Goal: Task Accomplishment & Management: Use online tool/utility

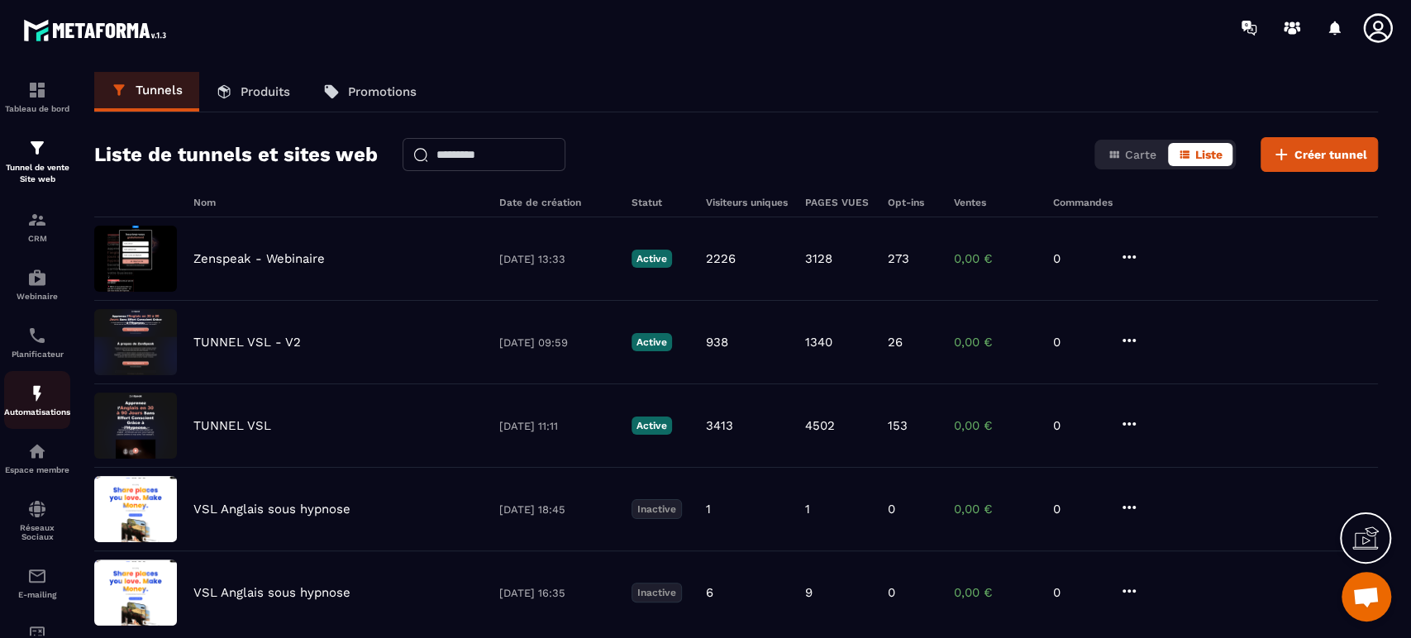
click at [45, 413] on p "Automatisations" at bounding box center [37, 412] width 66 height 9
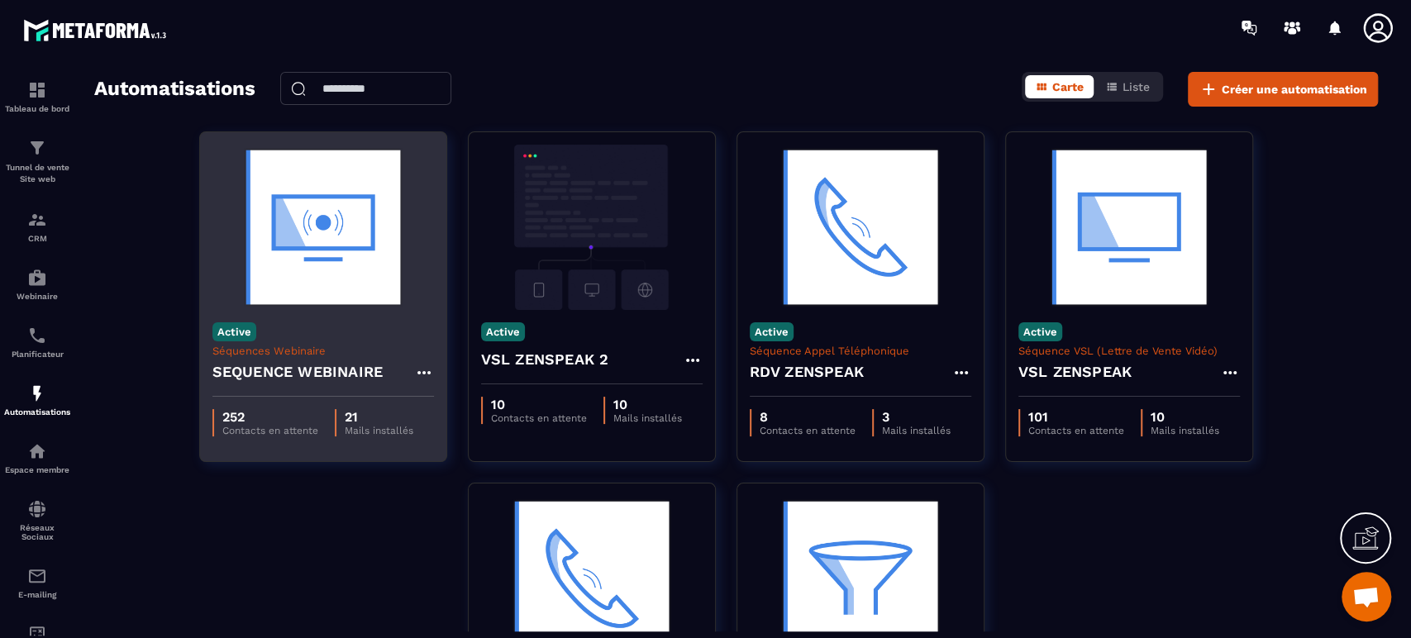
click at [342, 267] on img at bounding box center [323, 227] width 222 height 165
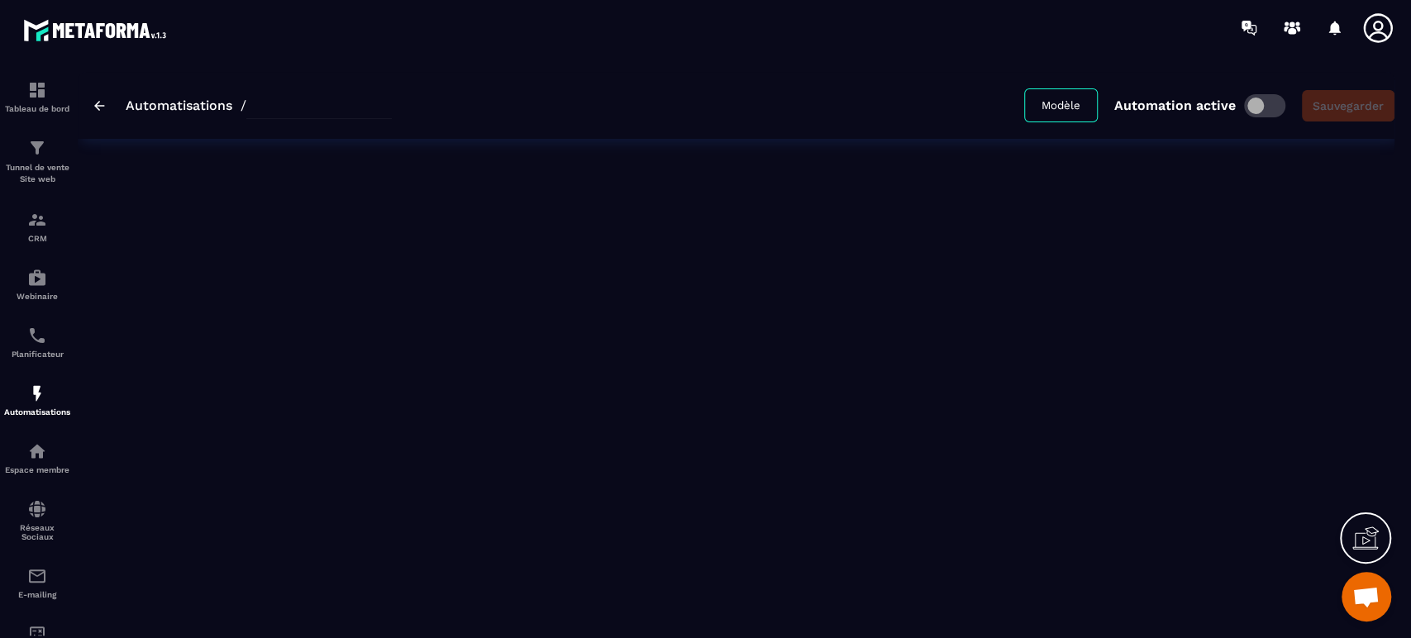
type input "**********"
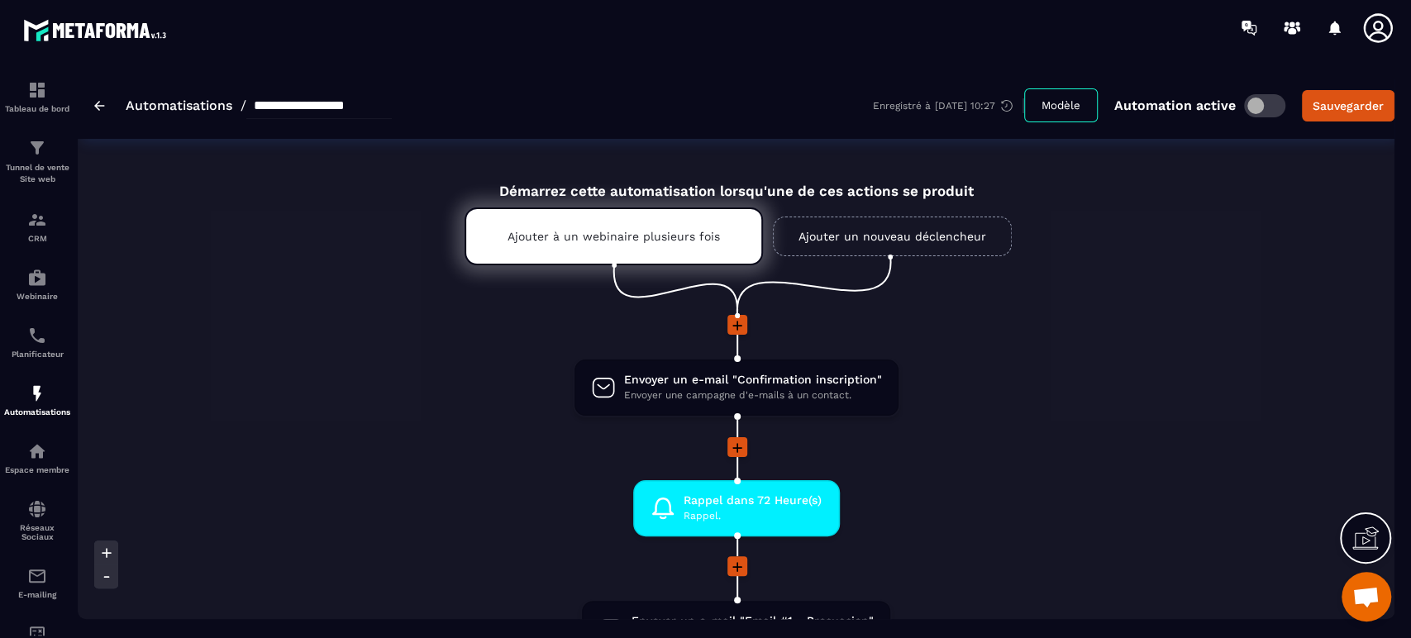
click at [1061, 408] on li "Envoyer un e-mail "Confirmation inscription" Envoyer une campagne d'e-mails à u…" at bounding box center [736, 397] width 1188 height 79
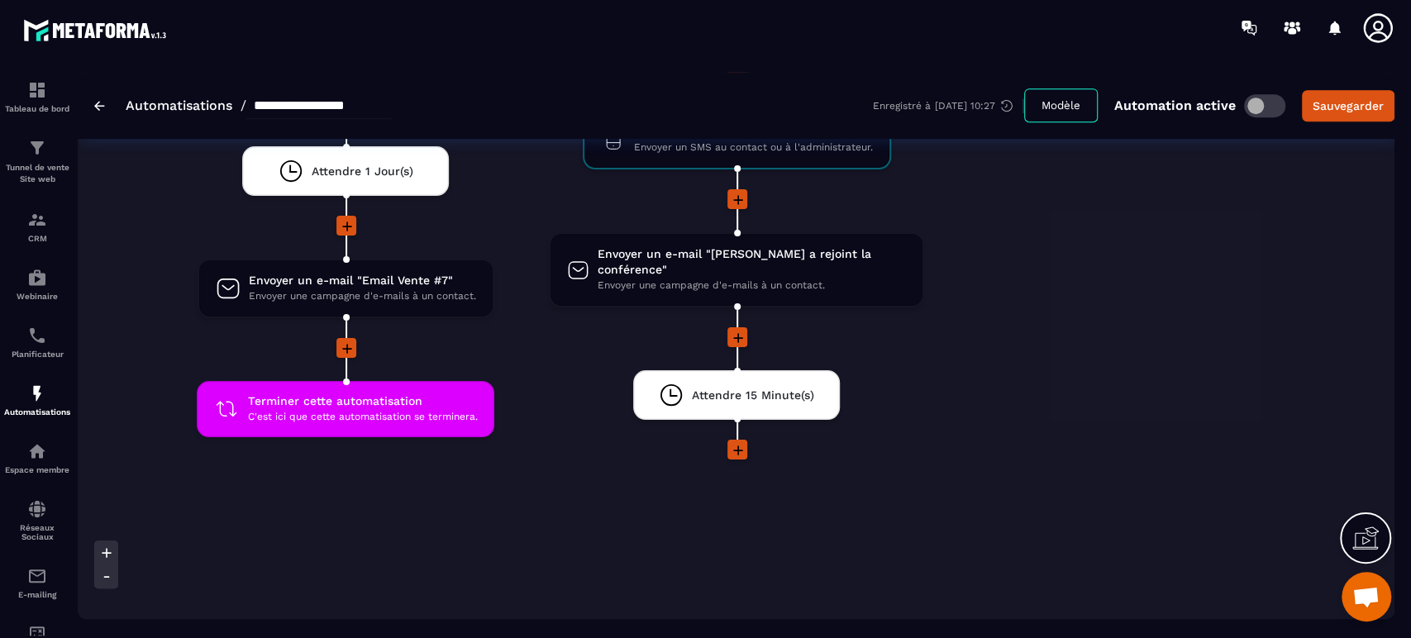
scroll to position [4849, 0]
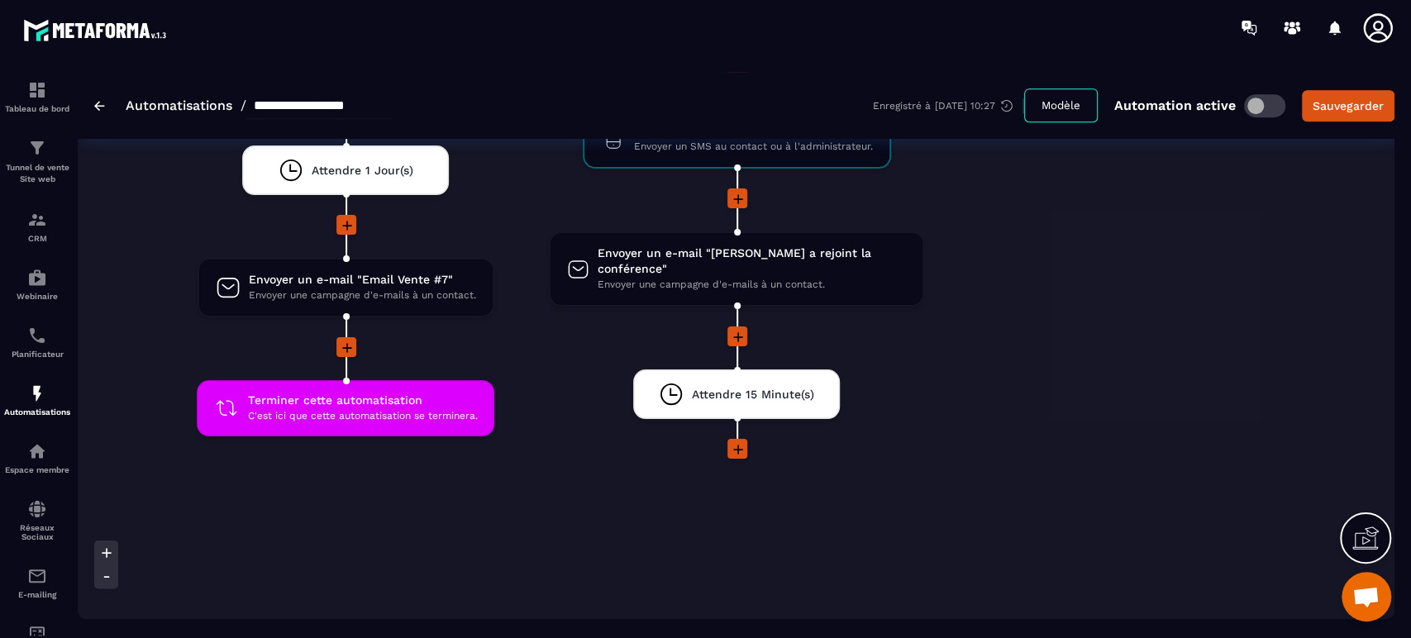
click at [680, 455] on li at bounding box center [736, 460] width 375 height 43
click at [737, 441] on icon at bounding box center [738, 449] width 17 height 17
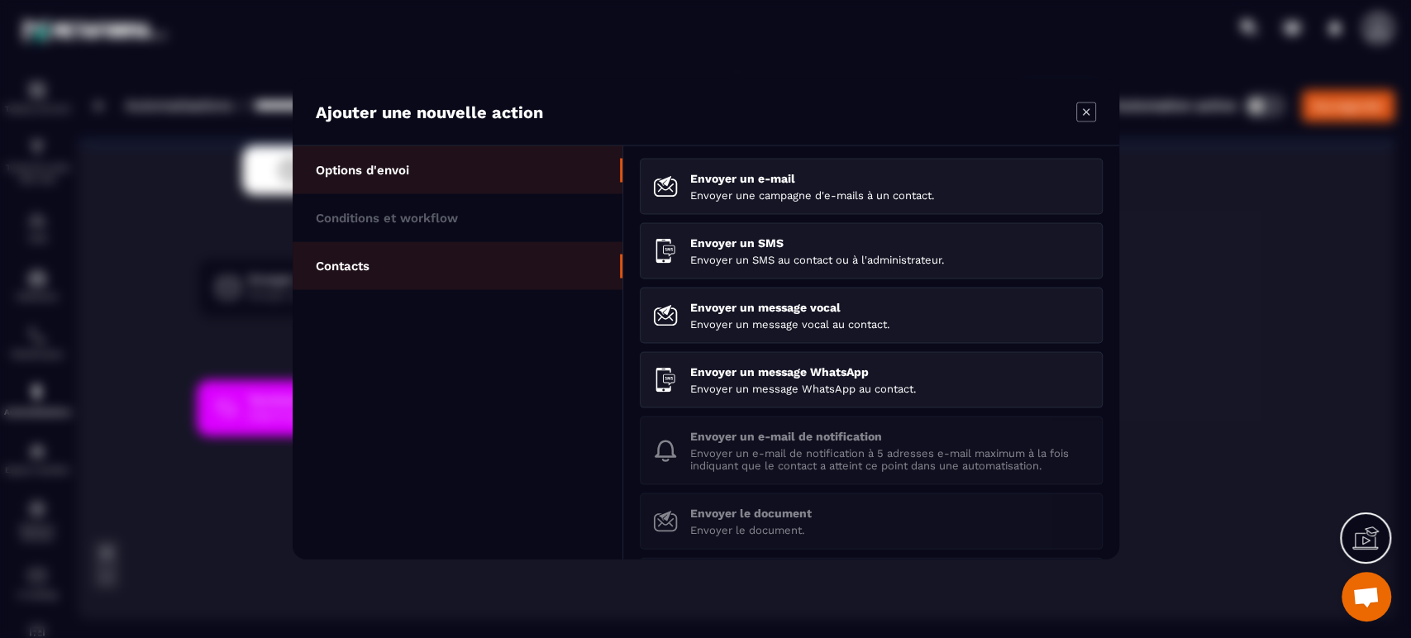
click at [461, 261] on li "Contacts" at bounding box center [458, 266] width 330 height 48
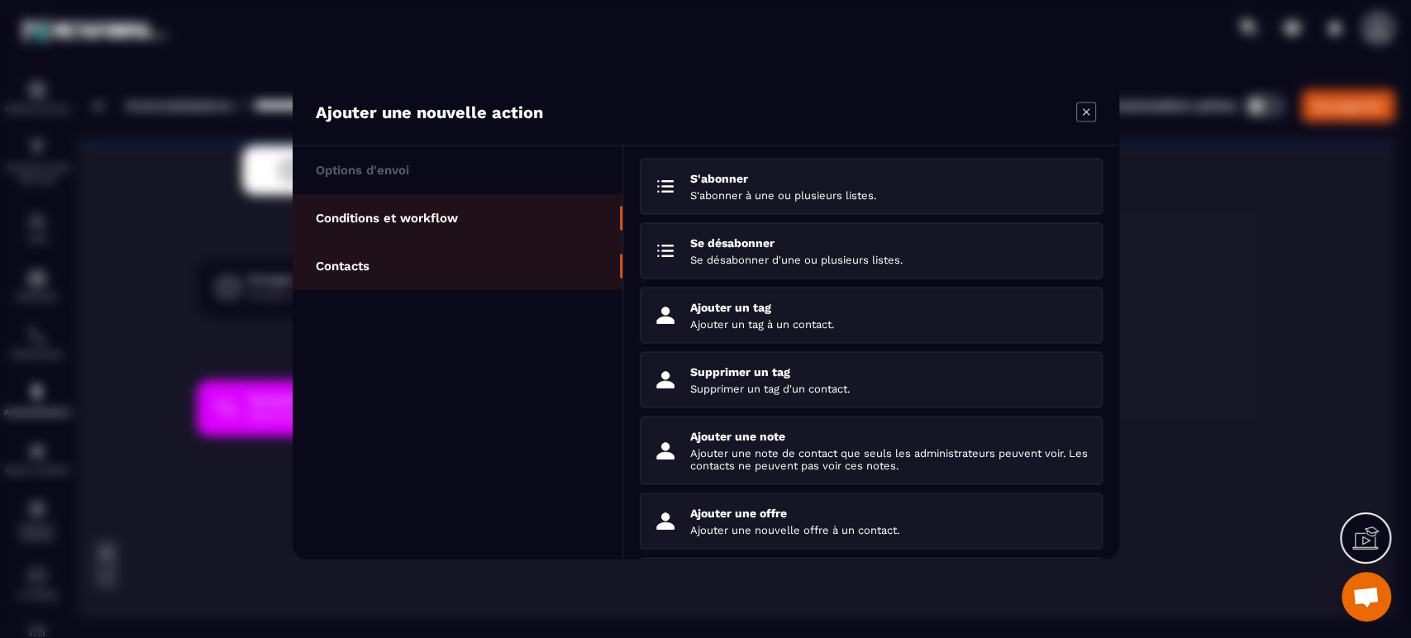
click at [475, 219] on li "Conditions et workflow" at bounding box center [458, 218] width 330 height 48
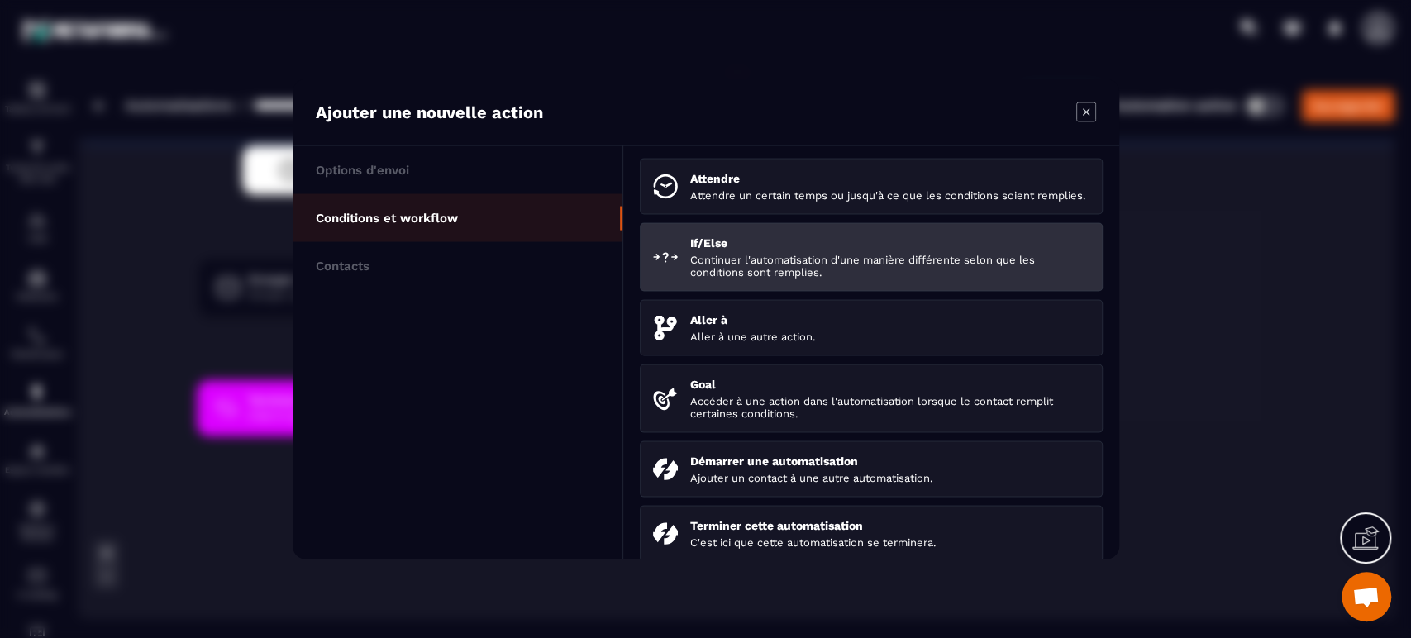
click at [782, 279] on p "Continuer l'automatisation d'une manière différente selon que les conditions so…" at bounding box center [889, 266] width 399 height 25
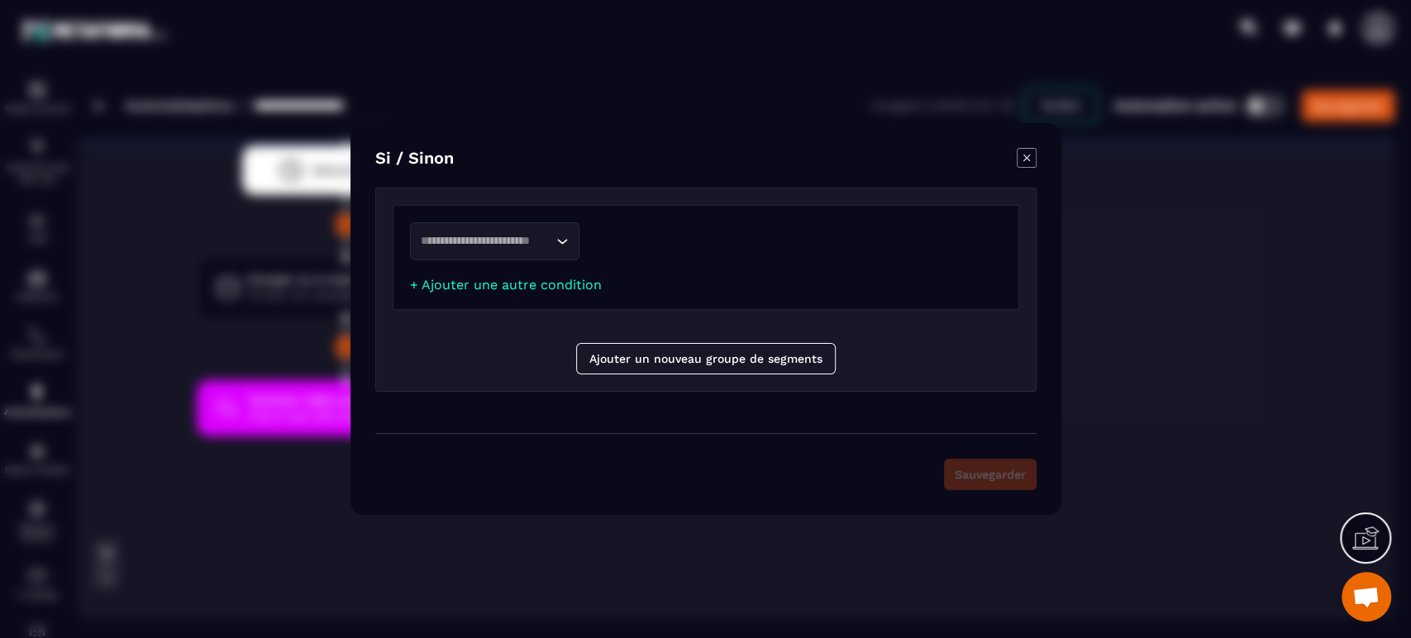
click at [528, 245] on input "Search for option" at bounding box center [486, 241] width 131 height 18
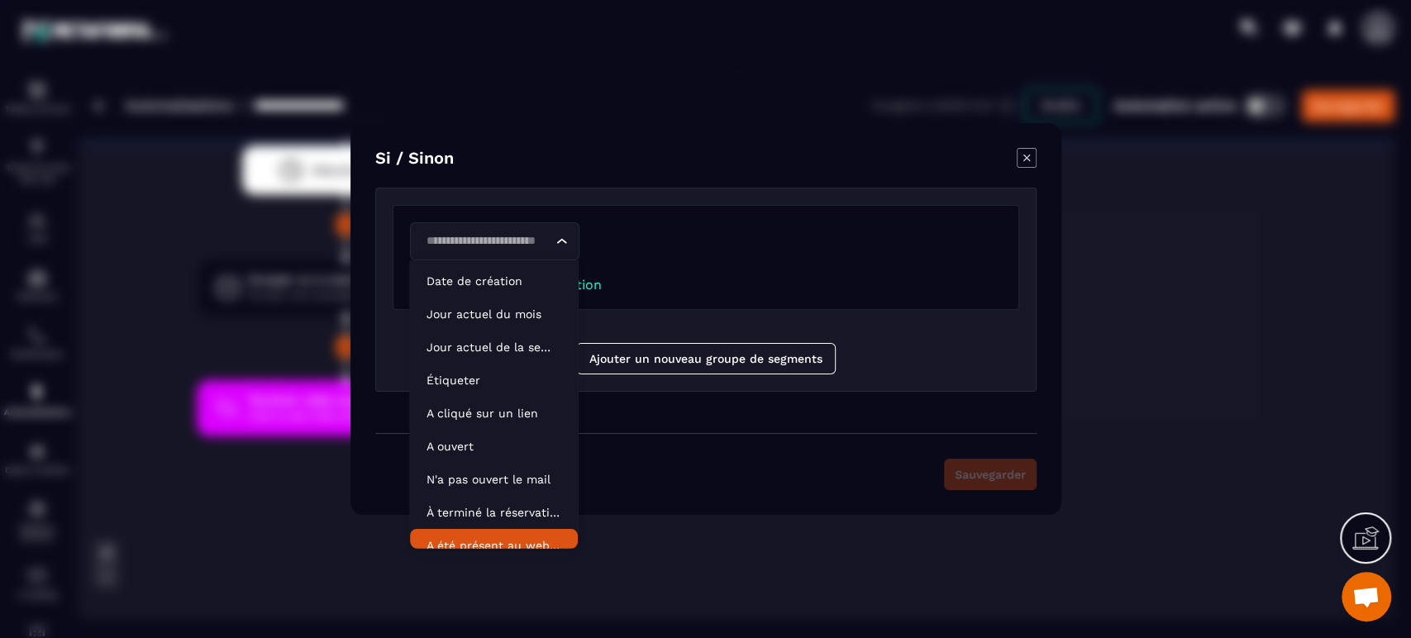
scroll to position [12, 0]
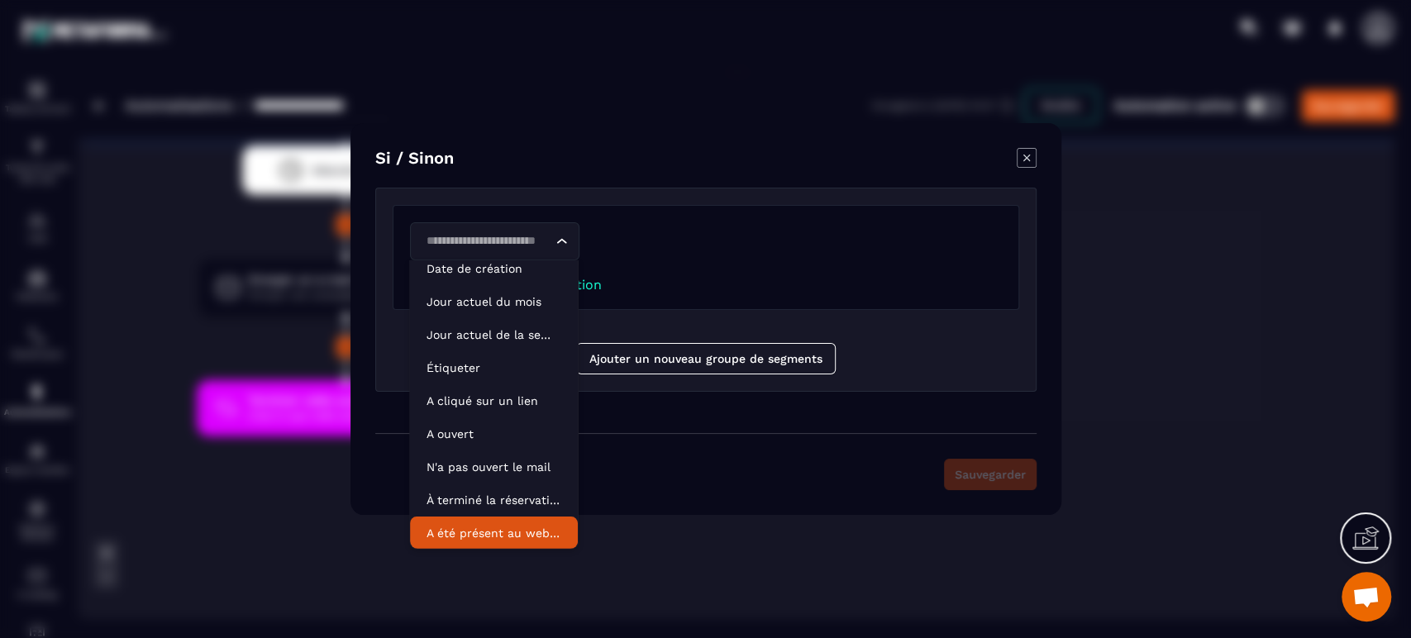
click at [470, 537] on p "A été présent au webinar" at bounding box center [494, 533] width 135 height 17
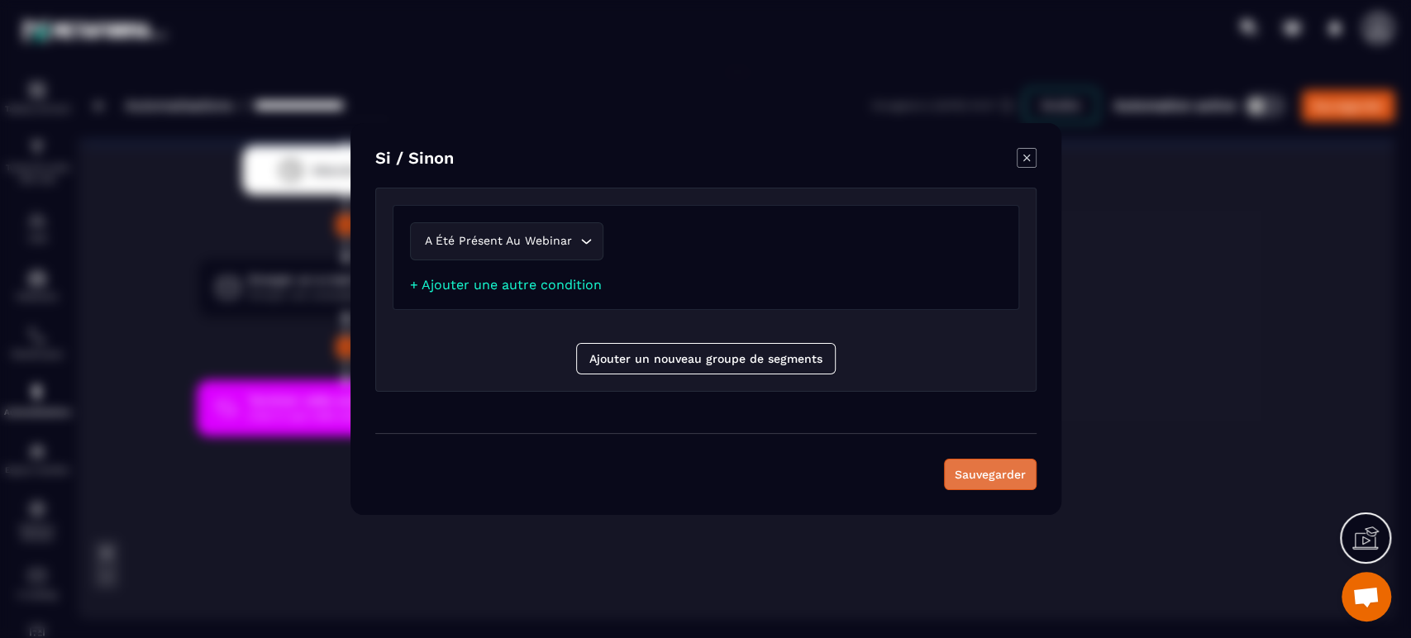
click at [1004, 475] on button "Sauvegarder" at bounding box center [990, 474] width 93 height 31
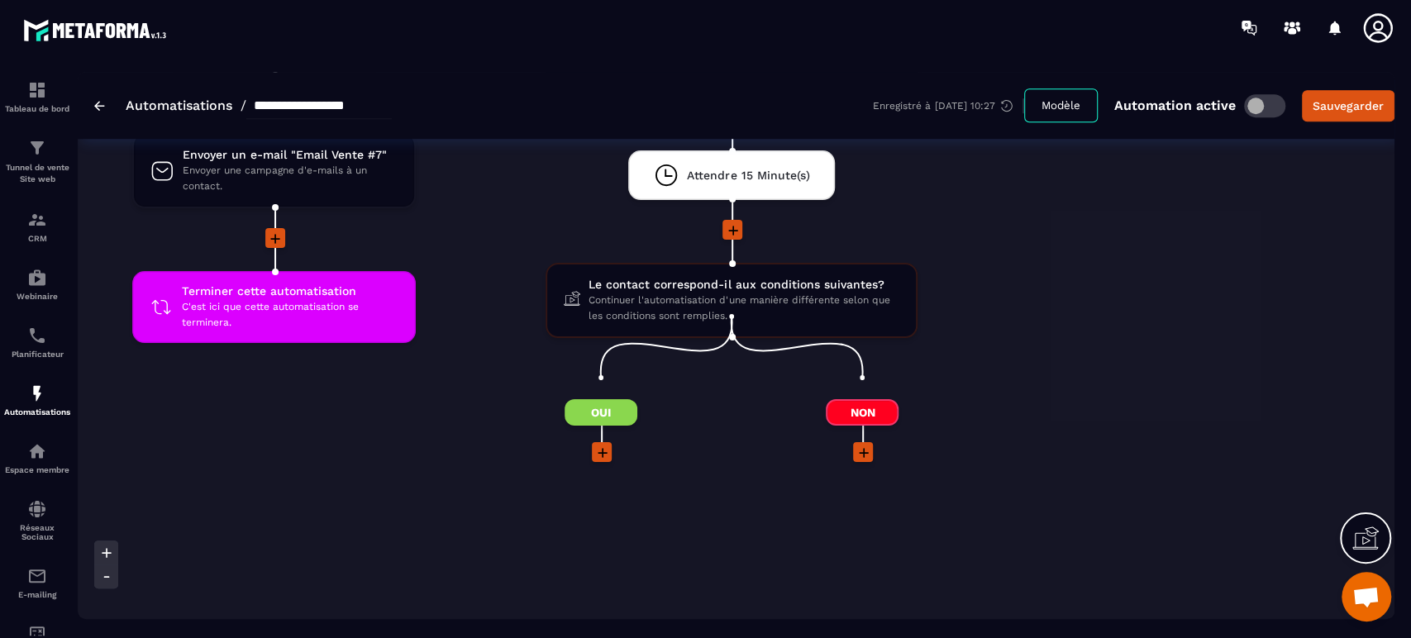
scroll to position [5106, 0]
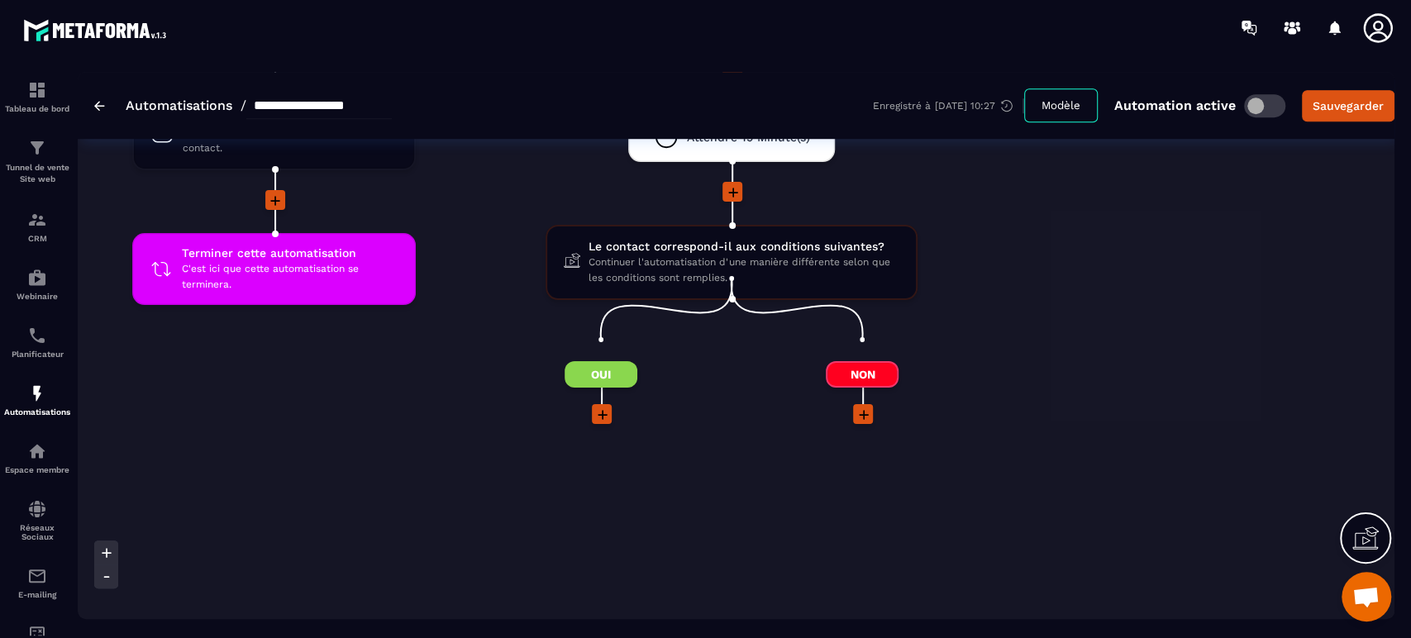
click at [525, 416] on li at bounding box center [601, 425] width 207 height 43
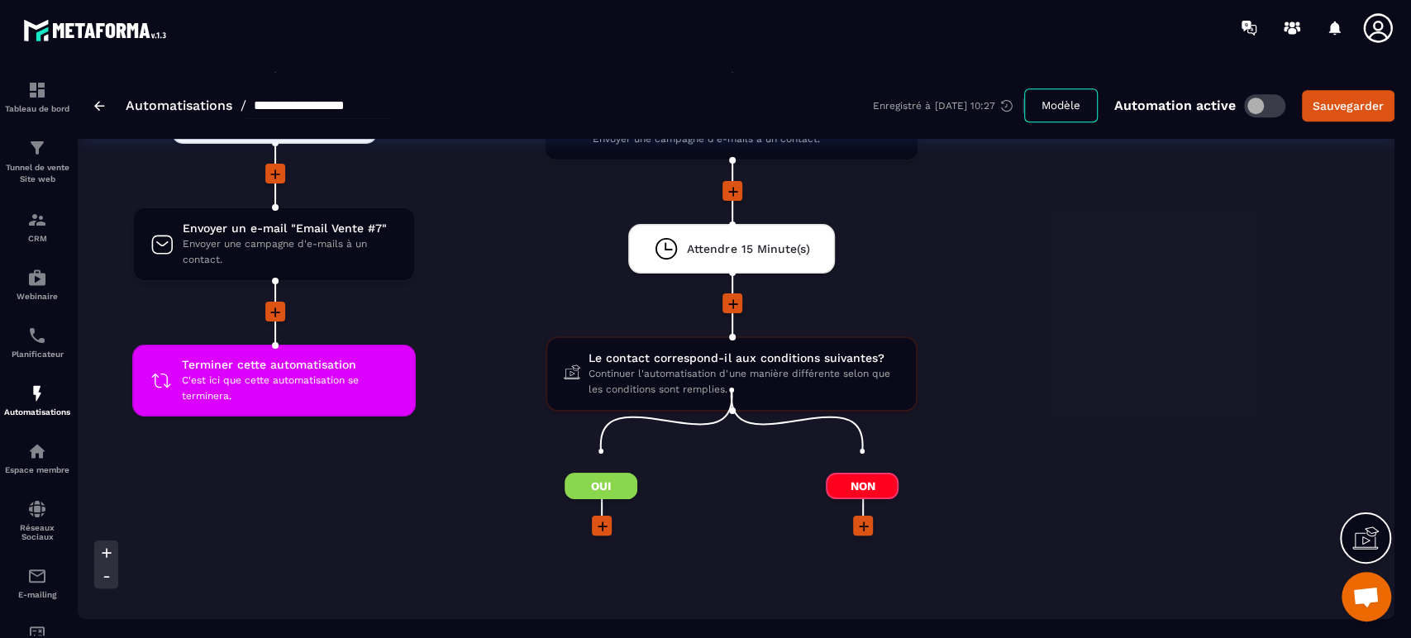
scroll to position [4996, 0]
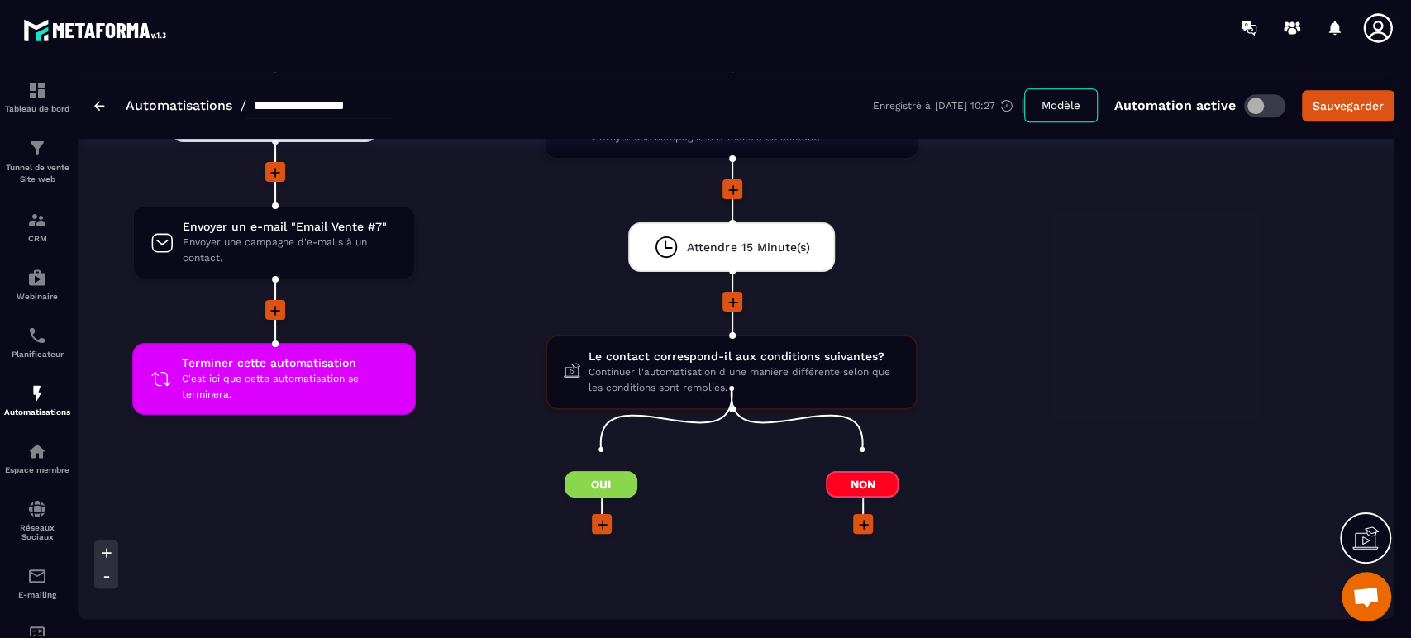
click at [599, 517] on icon at bounding box center [602, 525] width 17 height 17
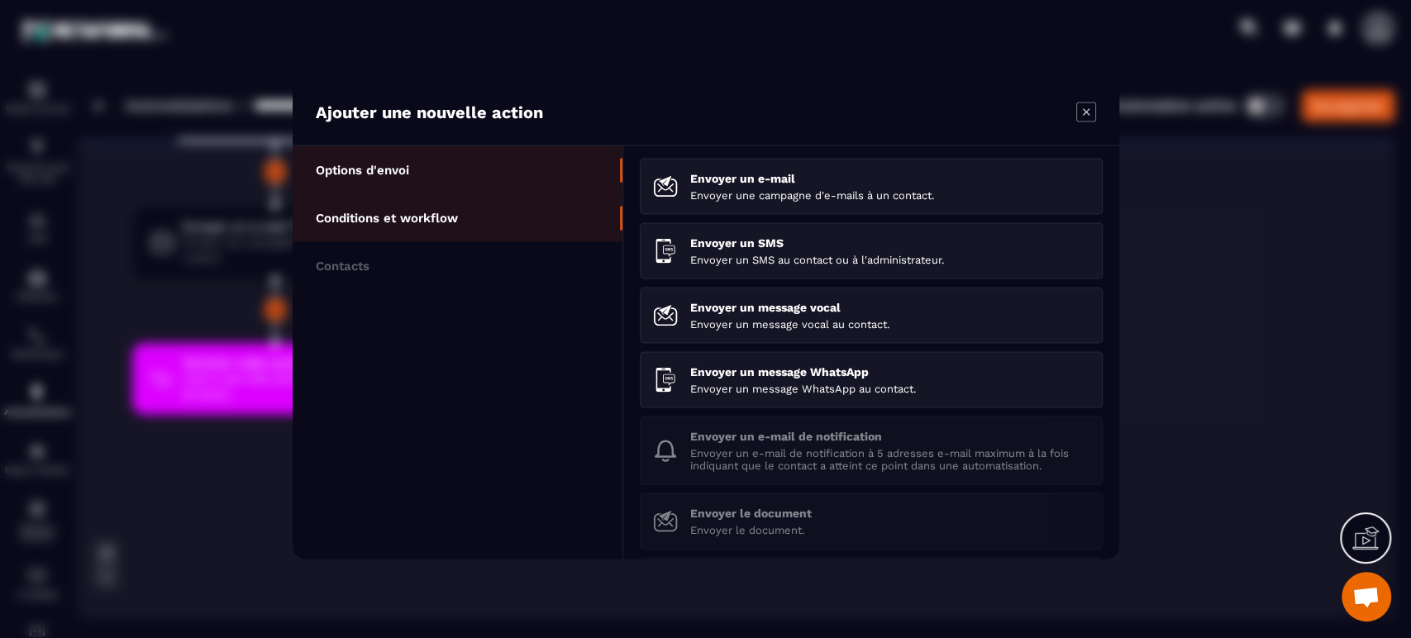
click at [450, 232] on li "Conditions et workflow" at bounding box center [458, 218] width 330 height 48
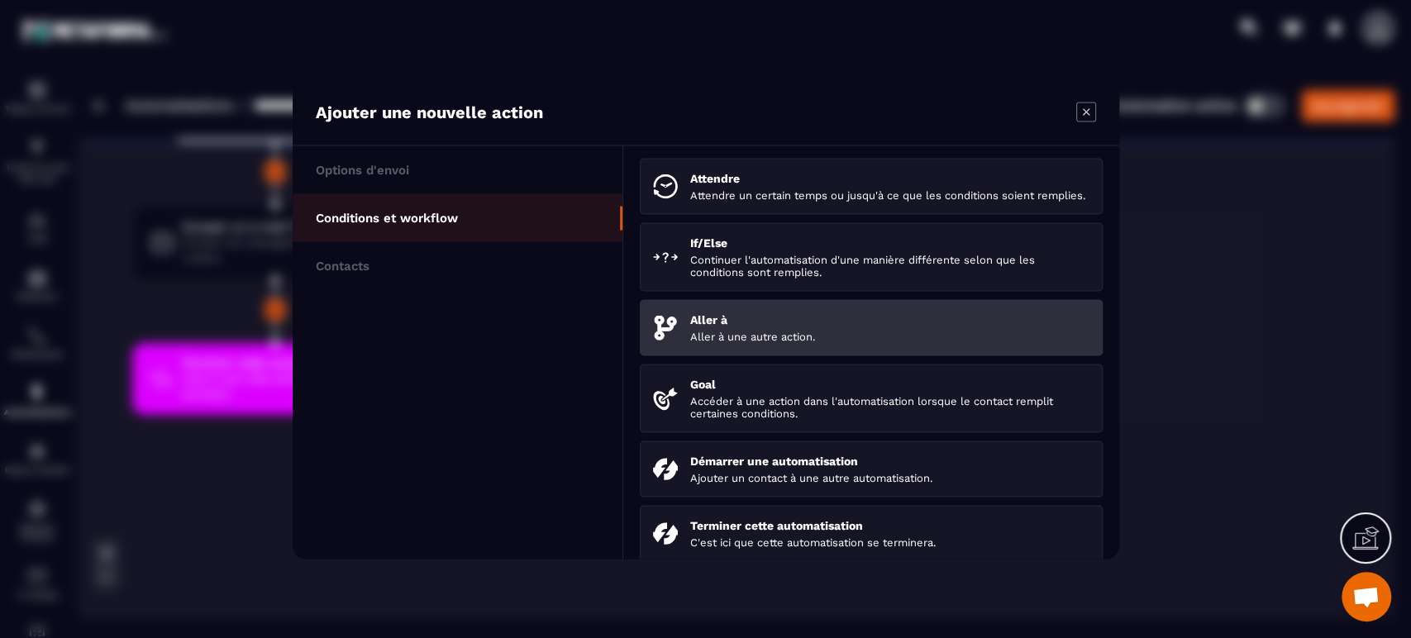
click at [766, 327] on p "Aller à" at bounding box center [889, 319] width 399 height 13
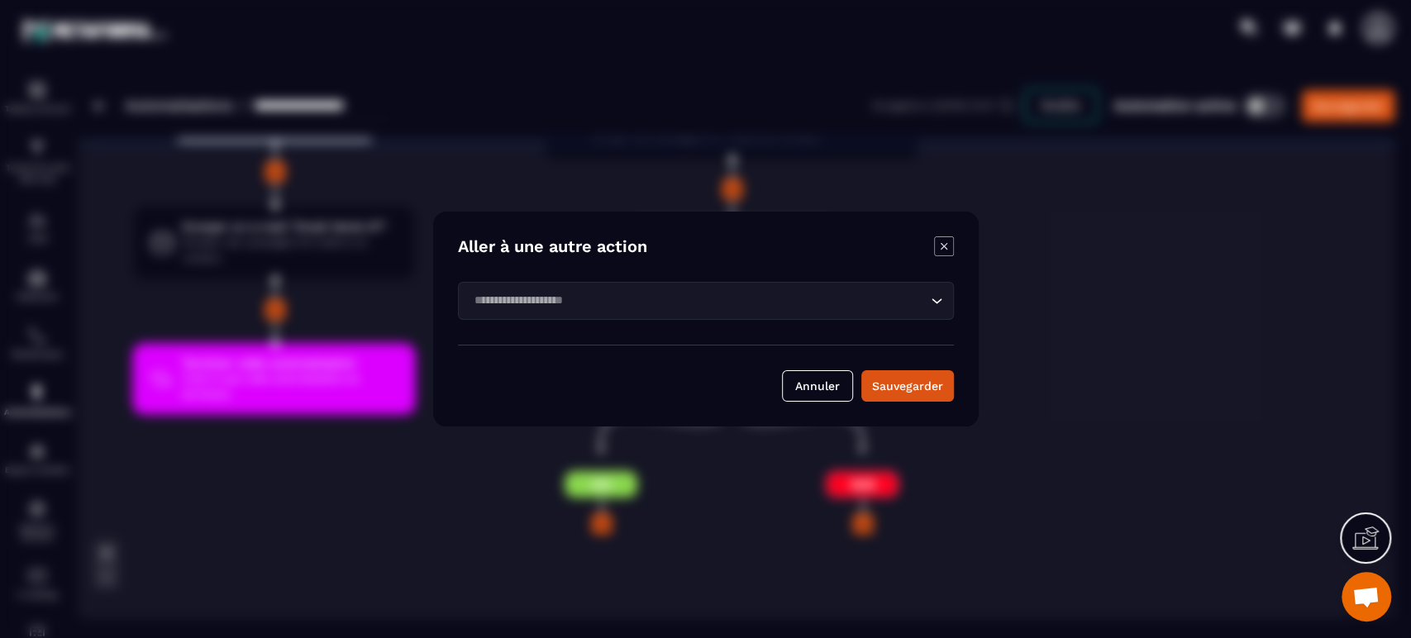
click at [694, 302] on input "Search for option" at bounding box center [698, 301] width 458 height 18
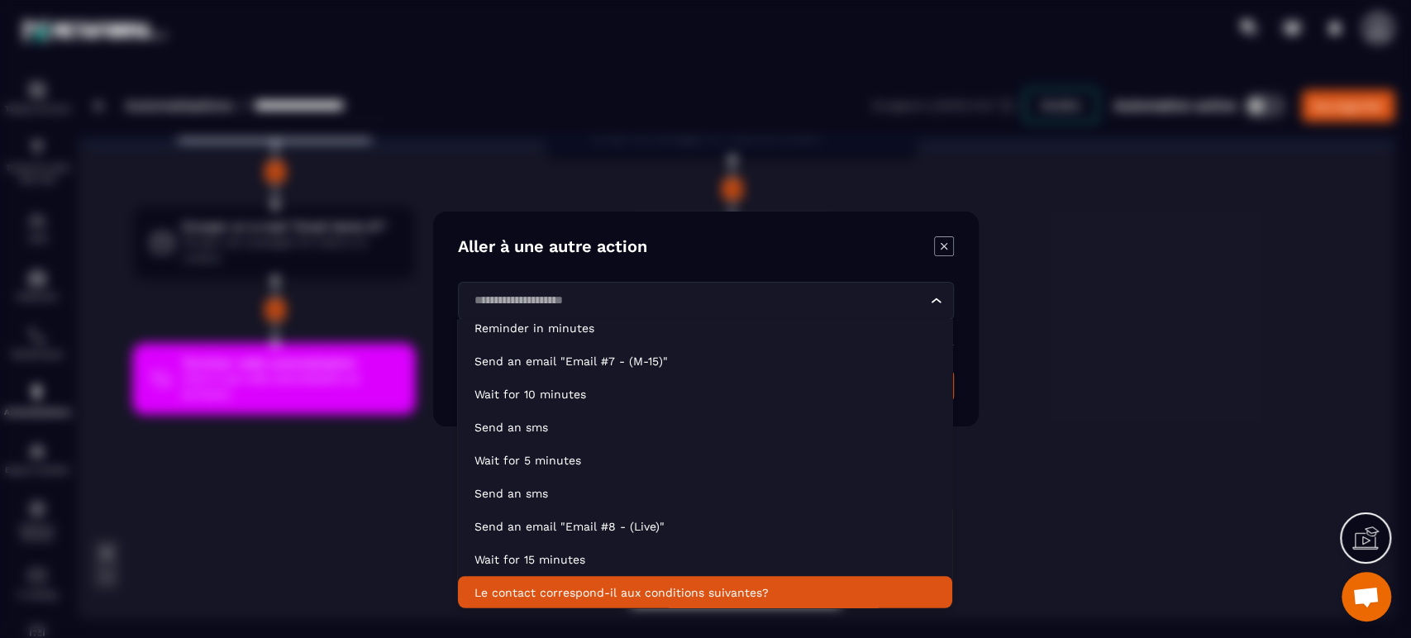
scroll to position [475, 0]
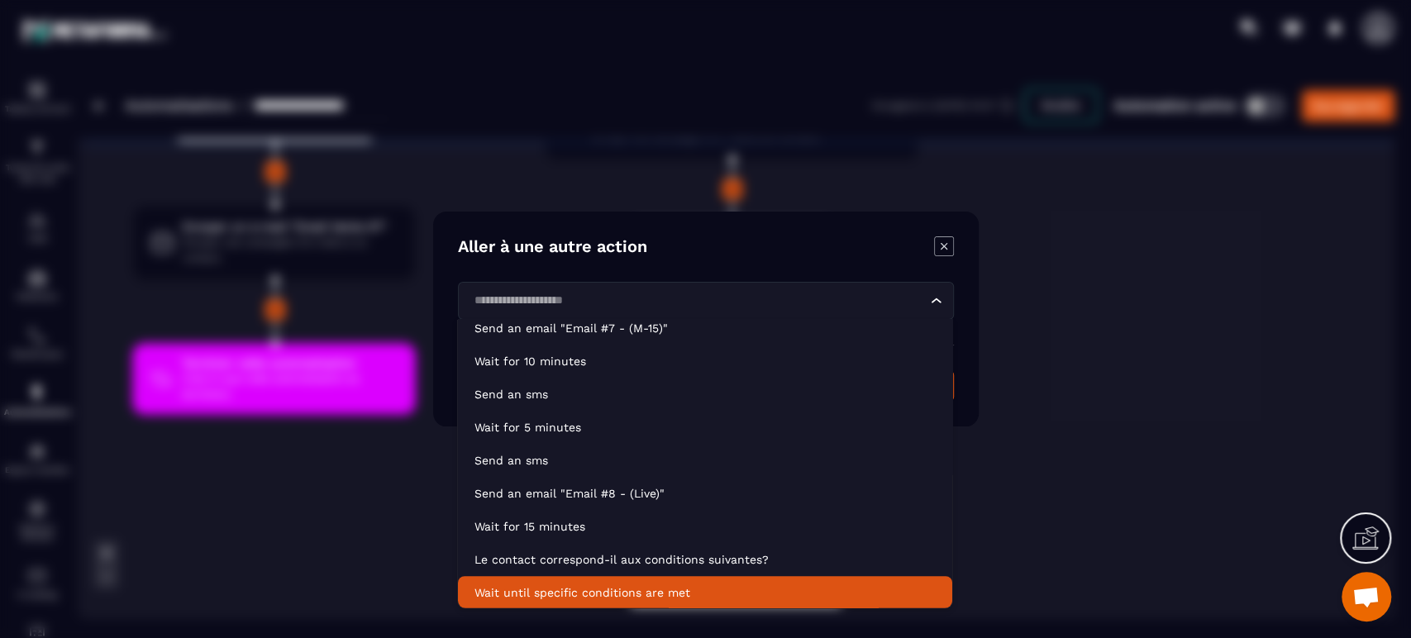
click at [568, 577] on li "Wait until specific conditions are met" at bounding box center [705, 592] width 494 height 33
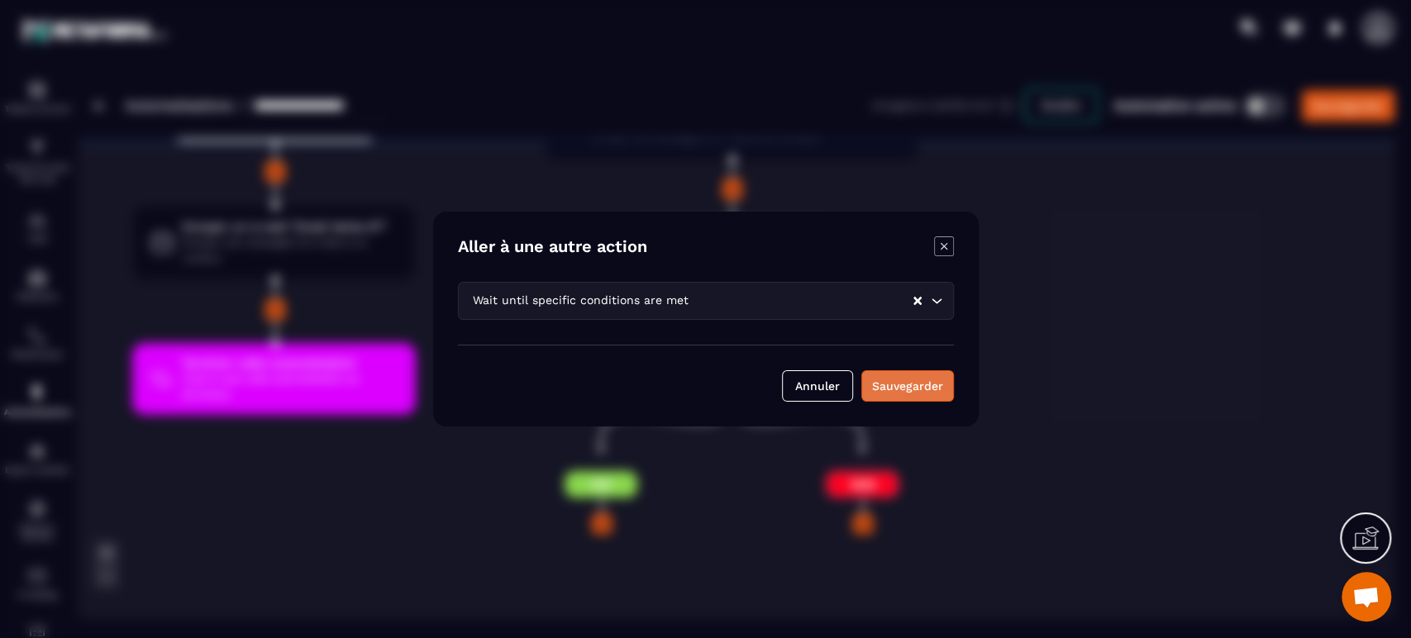
click at [870, 393] on button "Sauvegarder" at bounding box center [907, 385] width 93 height 31
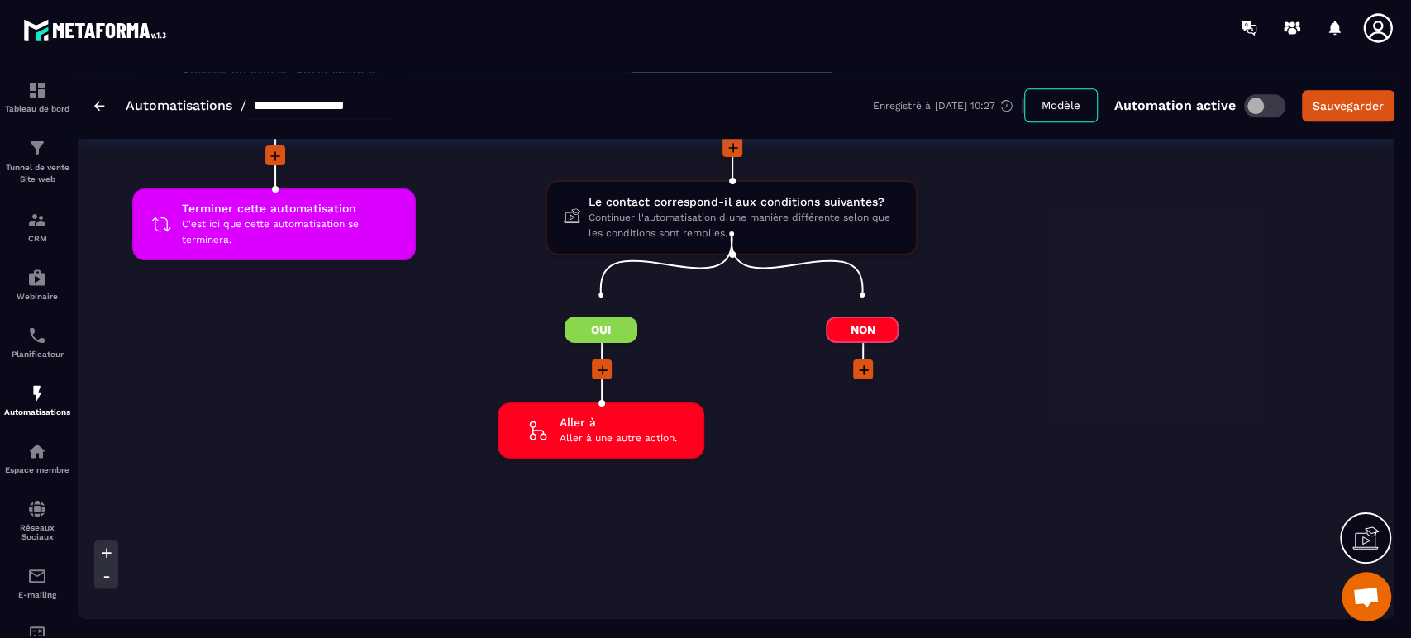
scroll to position [5217, 0]
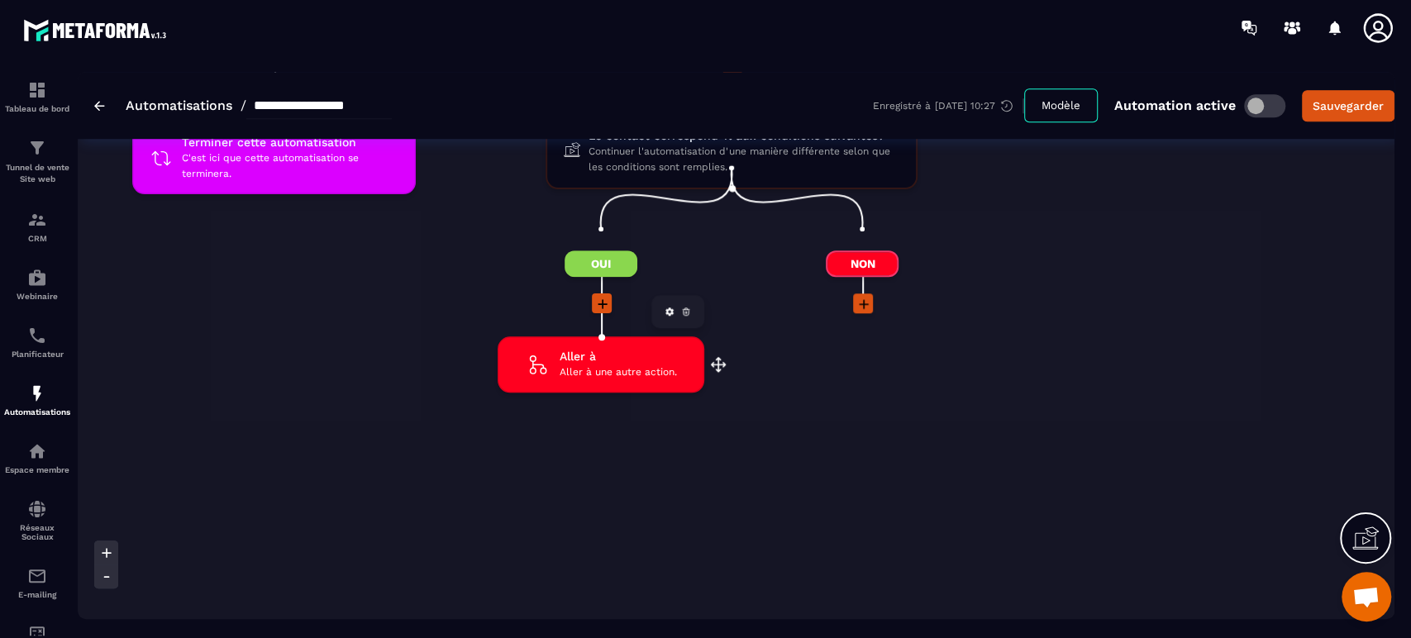
click at [592, 365] on span "Aller à une autre action." at bounding box center [618, 373] width 117 height 16
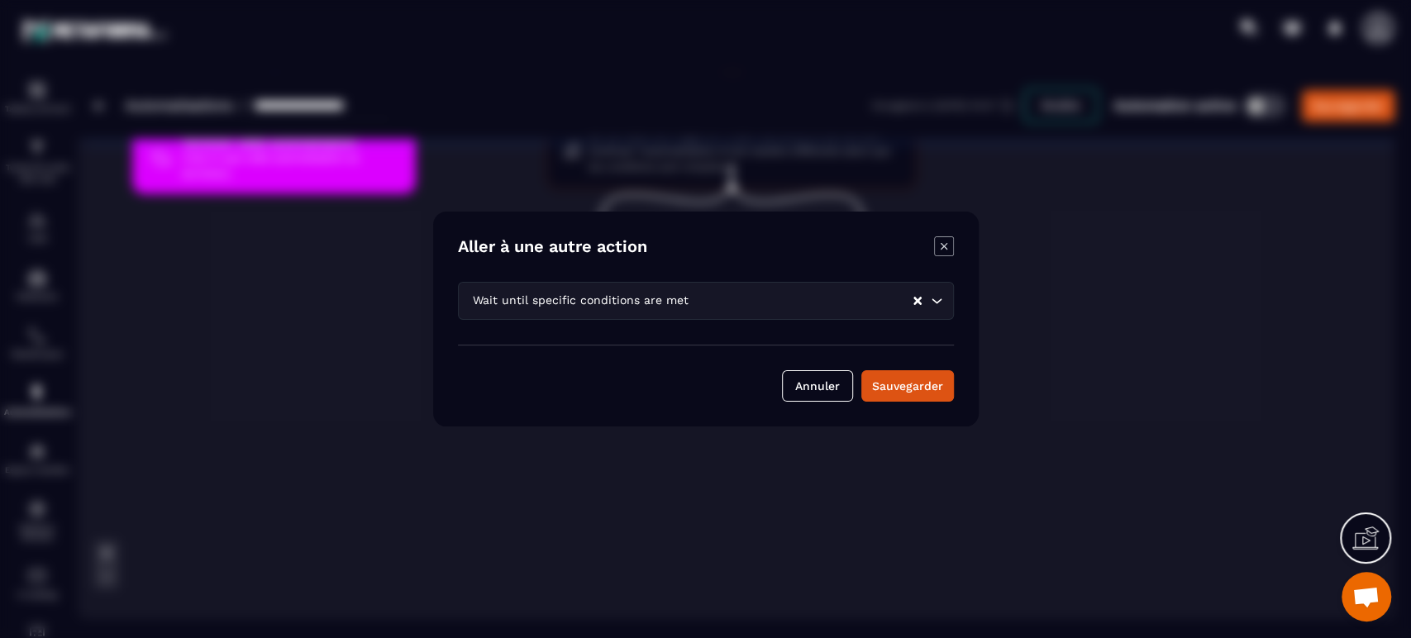
click at [642, 302] on div "Wait until specific conditions are met" at bounding box center [690, 301] width 446 height 18
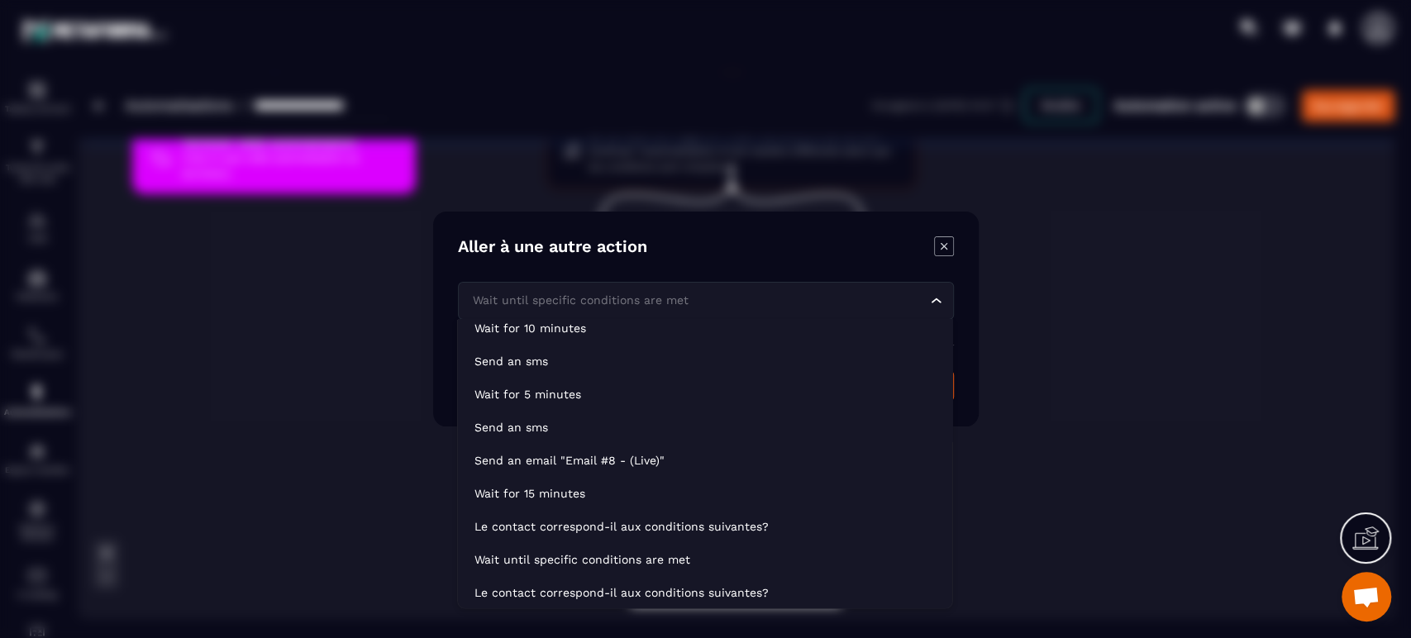
scroll to position [541, 0]
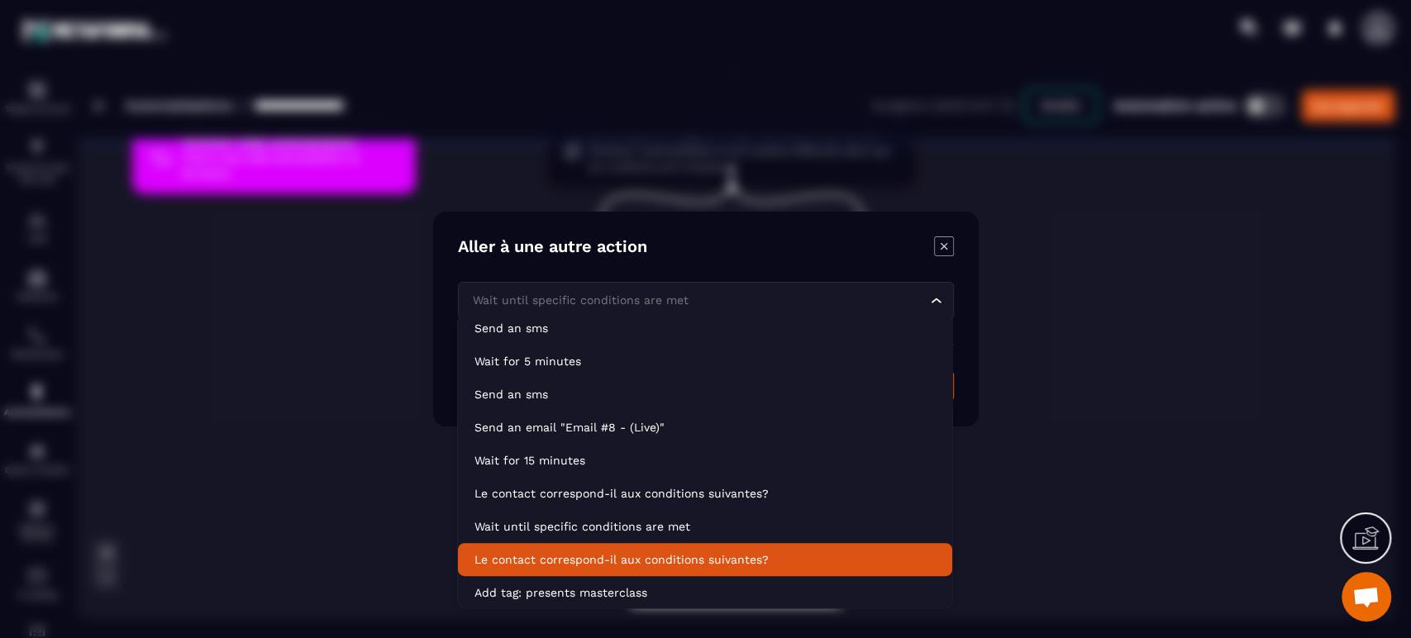
click at [626, 547] on li "Le contact correspond-il aux conditions suivantes?" at bounding box center [705, 559] width 494 height 33
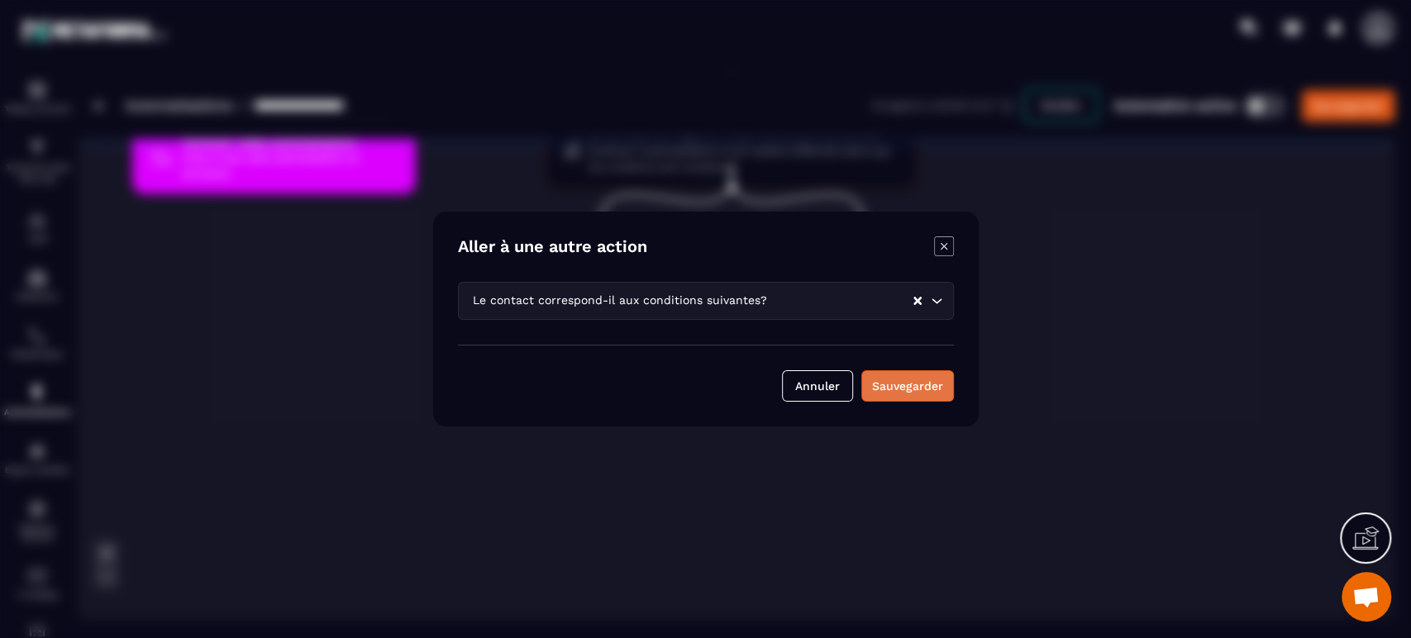
click at [886, 395] on button "Sauvegarder" at bounding box center [907, 385] width 93 height 31
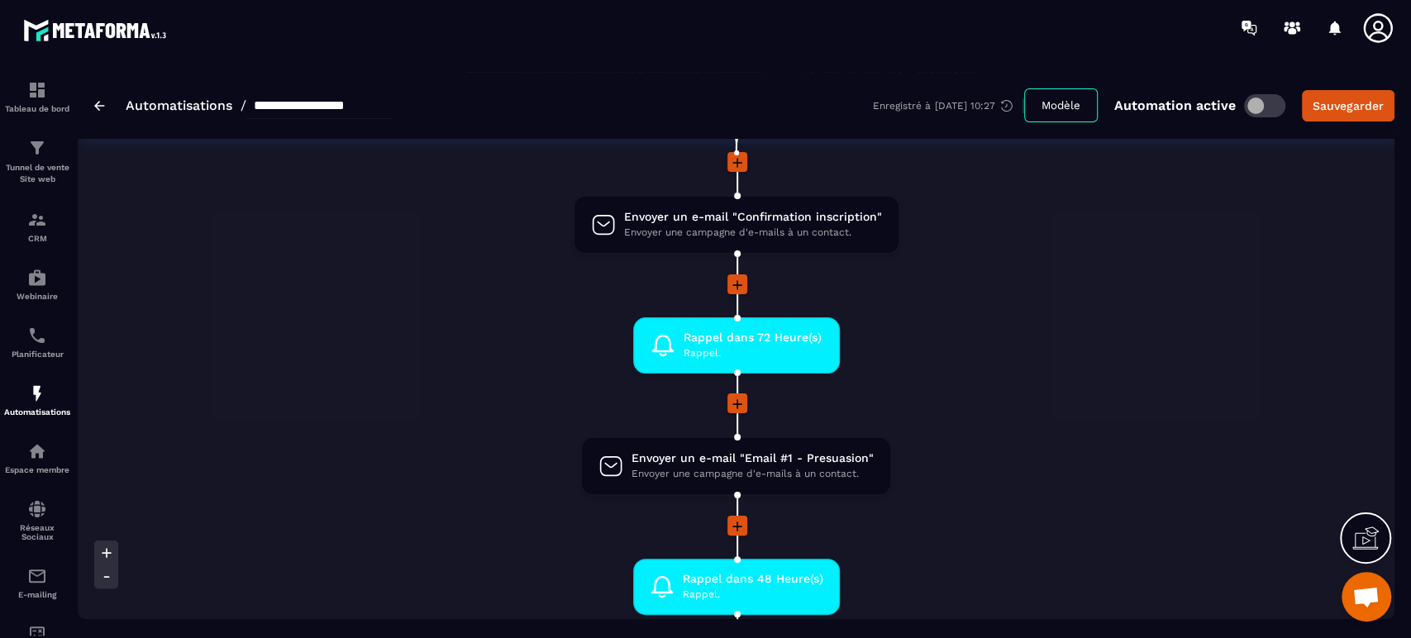
scroll to position [0, 0]
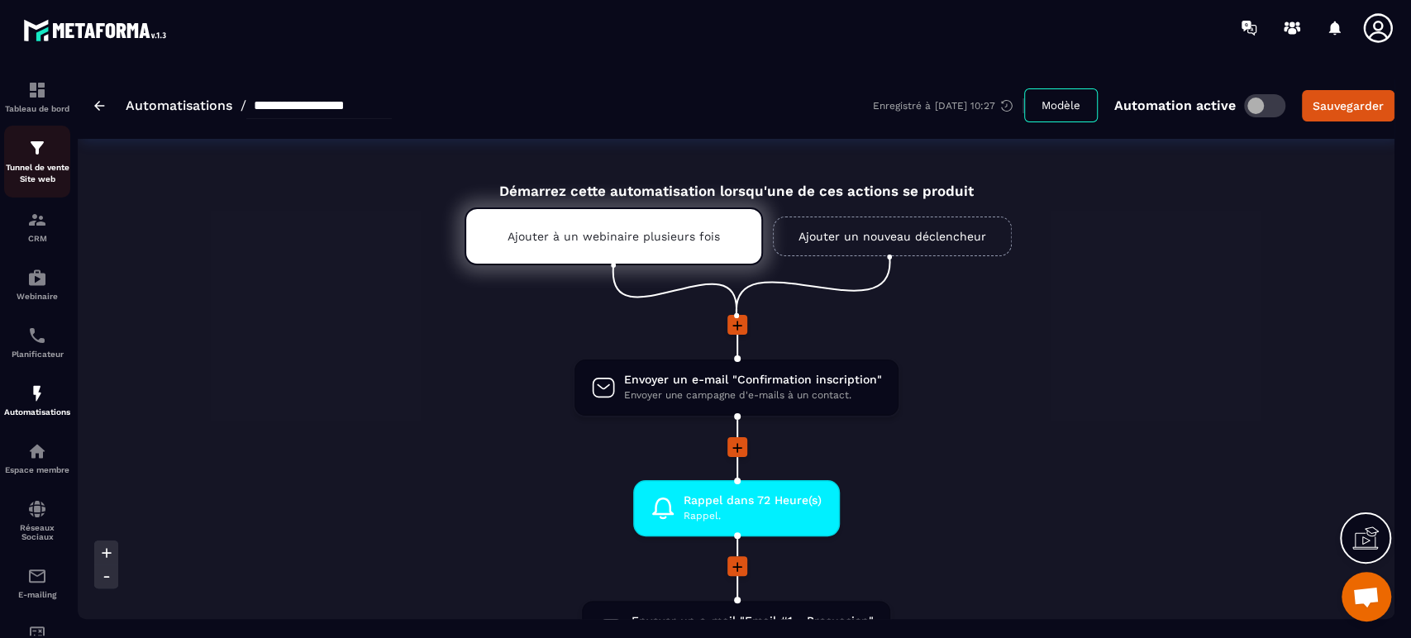
click at [34, 157] on img at bounding box center [37, 148] width 20 height 20
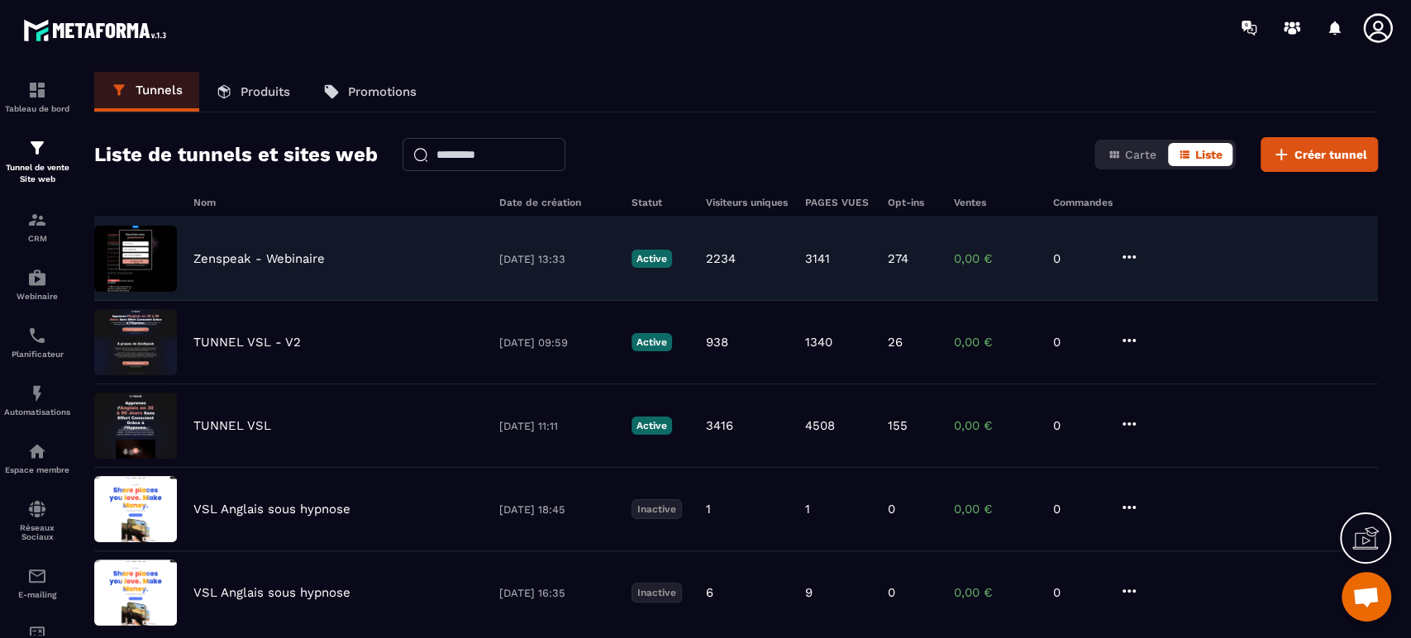
click at [299, 246] on div "Zenspeak - Webinaire [DATE] 13:33 Active 2234 3141 274 0,00 € 0" at bounding box center [736, 258] width 1284 height 83
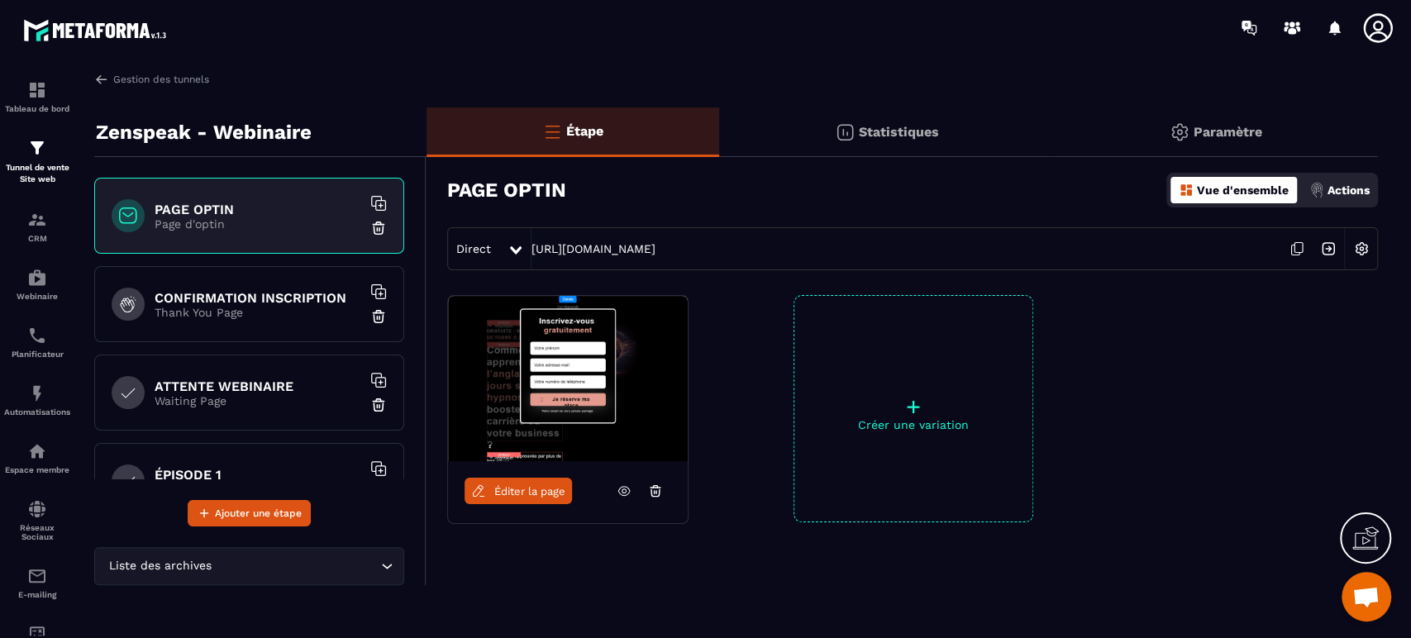
click at [519, 485] on span "Éditer la page" at bounding box center [529, 491] width 71 height 12
